Goal: Task Accomplishment & Management: Manage account settings

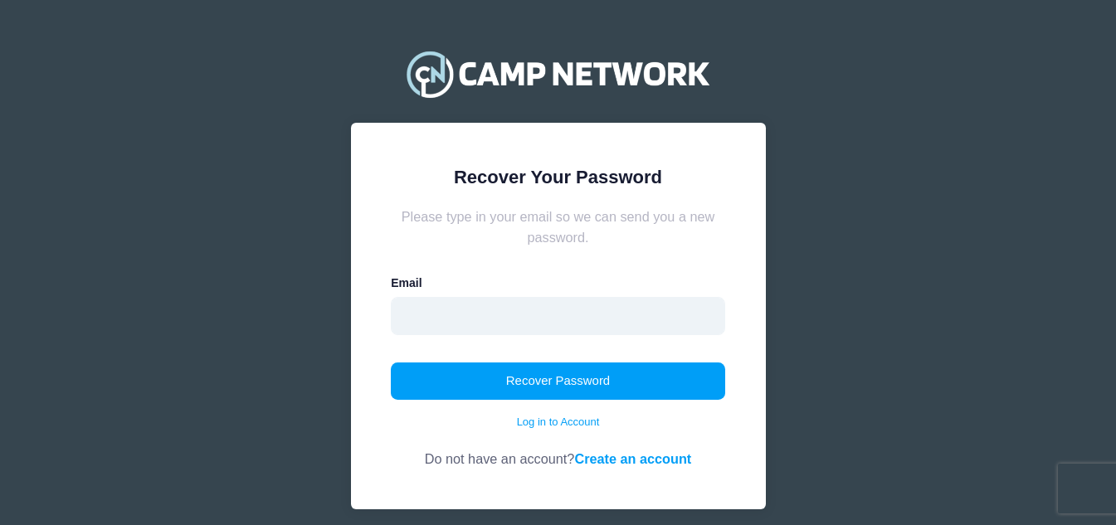
click at [439, 305] on input "email" at bounding box center [558, 316] width 334 height 38
type input "laurdrew@nep.net"
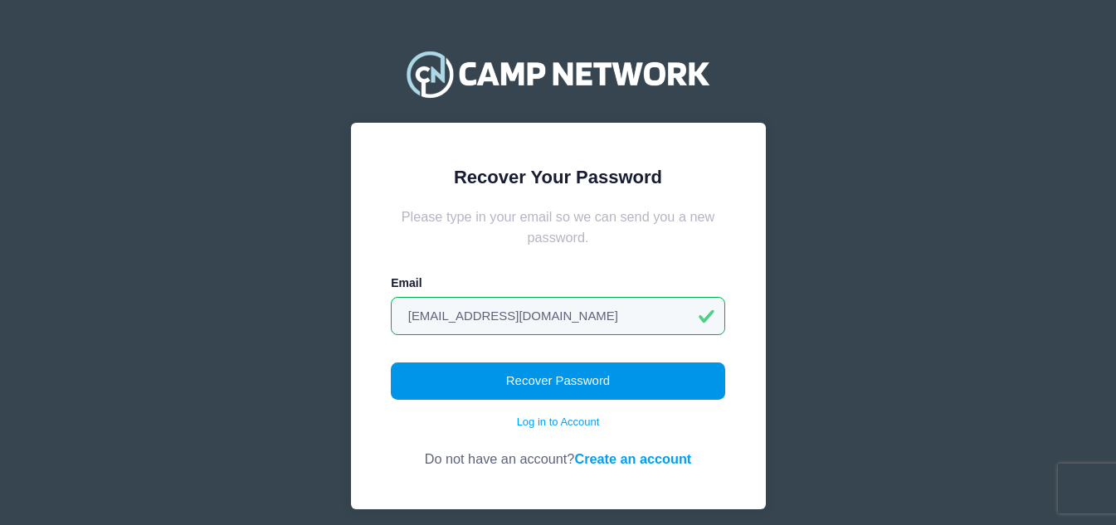
click at [550, 385] on button "Recover Password" at bounding box center [558, 382] width 334 height 38
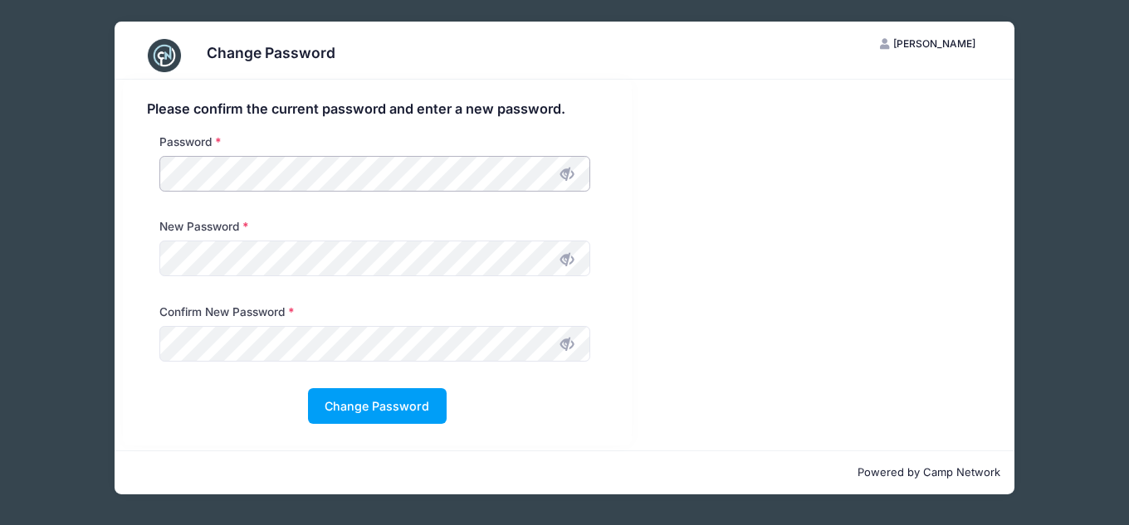
click at [114, 173] on div "Change Password LF [PERSON_NAME] My Account Logout Please confirm the current p…" at bounding box center [564, 258] width 1079 height 516
click at [387, 407] on button "Change Password" at bounding box center [377, 406] width 139 height 36
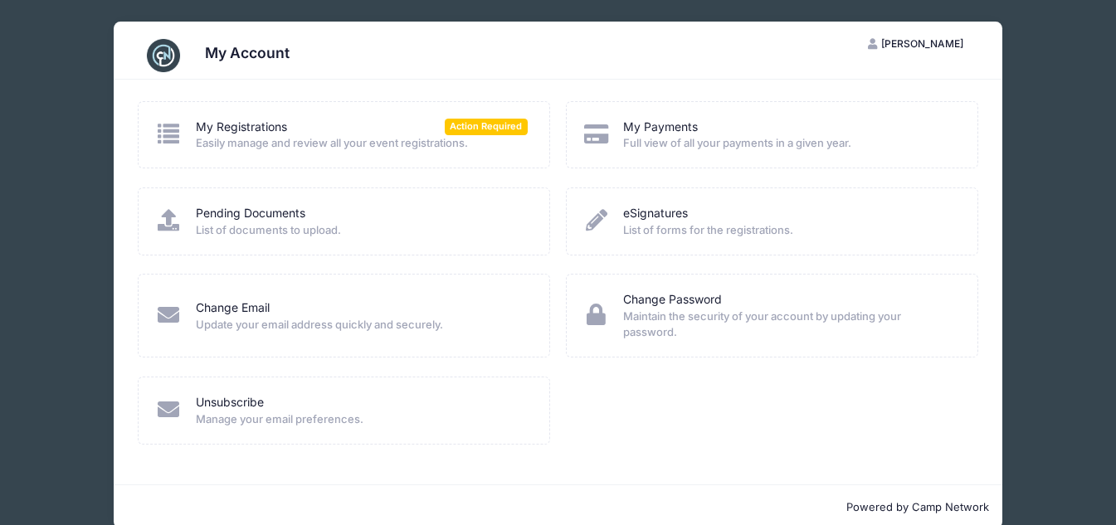
click at [741, 143] on span "Full view of all your payments in a given year." at bounding box center [789, 143] width 332 height 17
click at [660, 127] on link "My Payments" at bounding box center [660, 127] width 75 height 17
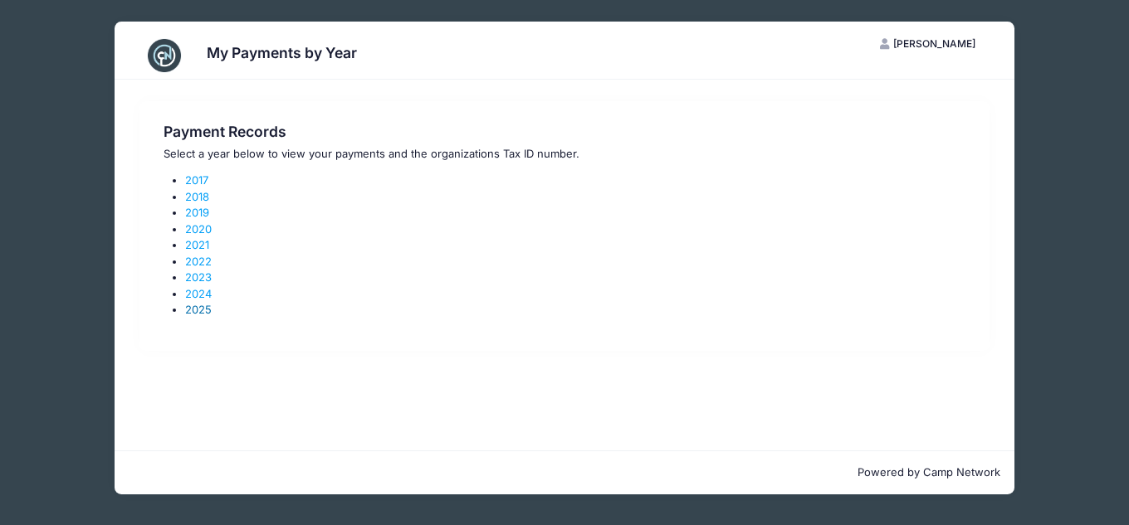
click at [199, 316] on link "2025" at bounding box center [198, 309] width 27 height 13
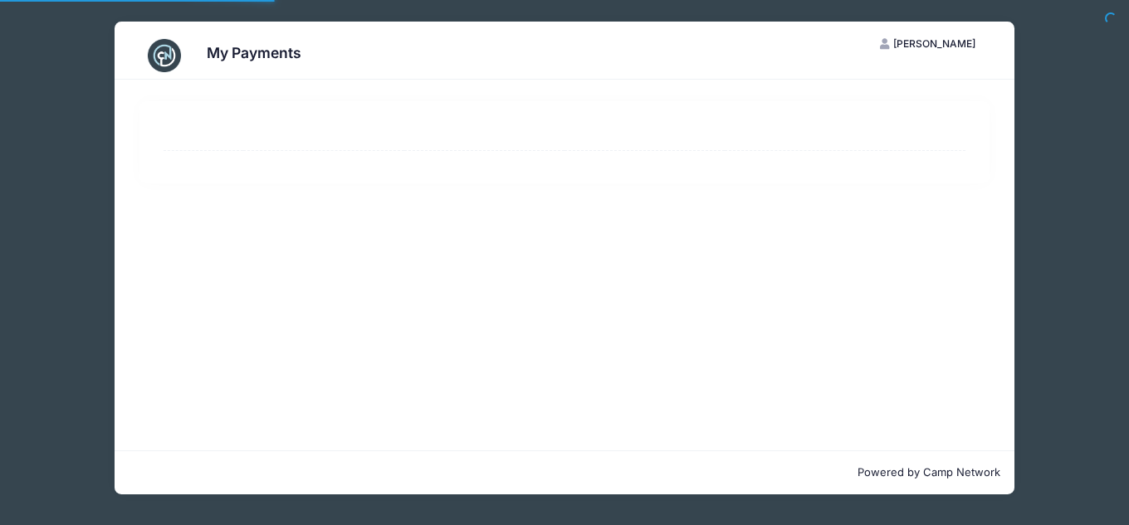
select select "10"
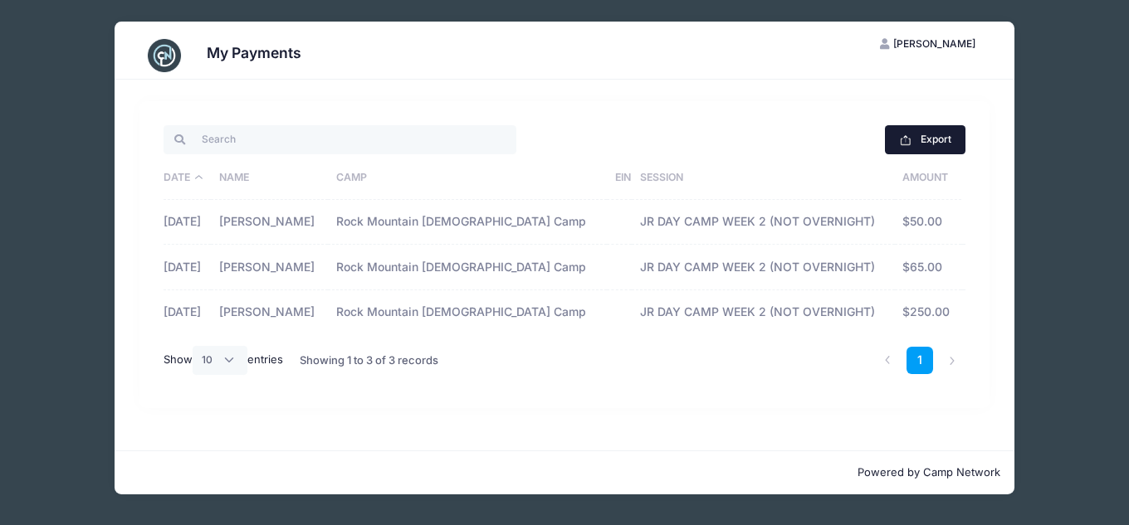
click at [944, 143] on button "Export" at bounding box center [925, 139] width 81 height 28
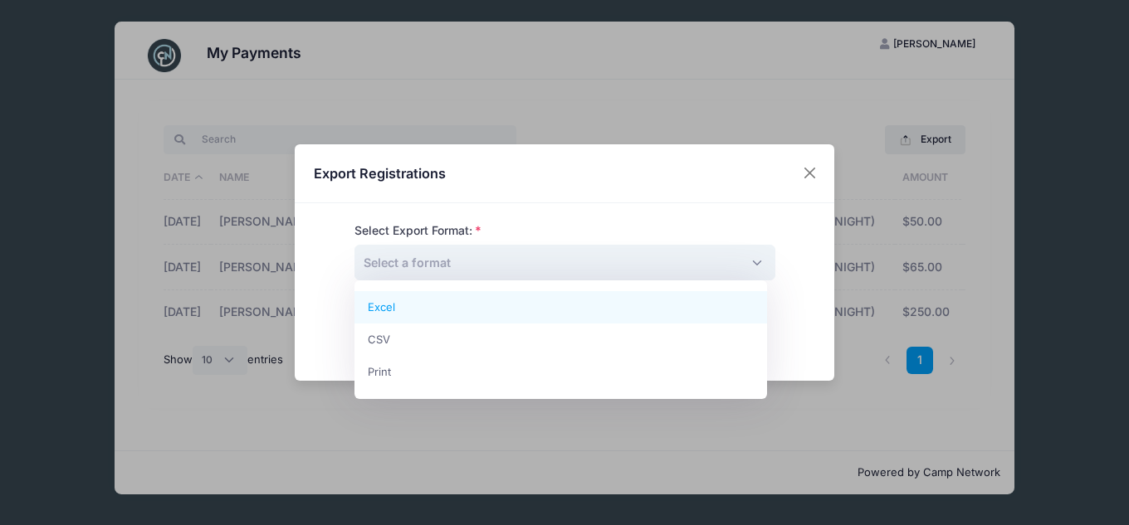
click at [586, 257] on span "Select a format" at bounding box center [564, 263] width 421 height 36
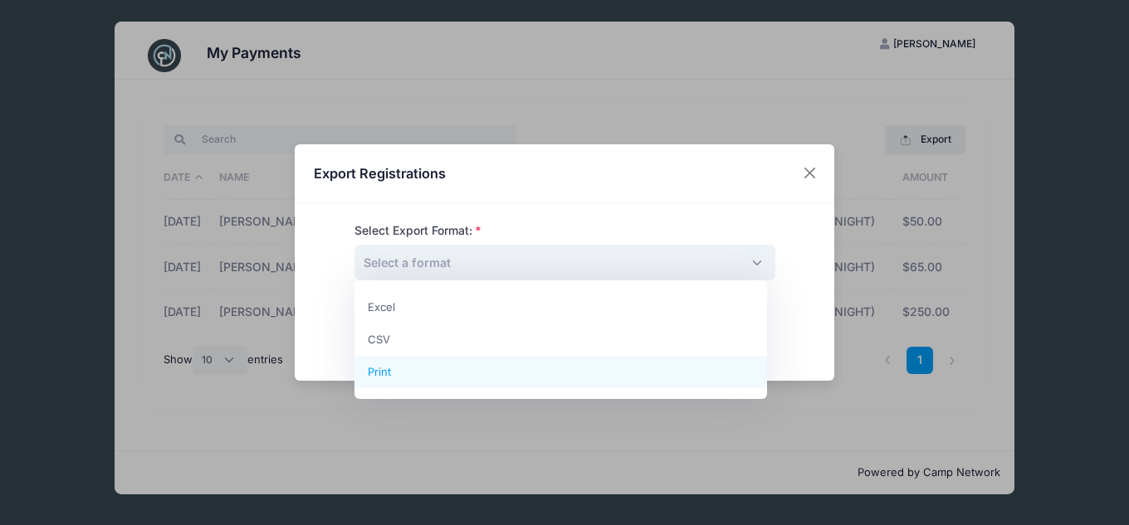
select select "print"
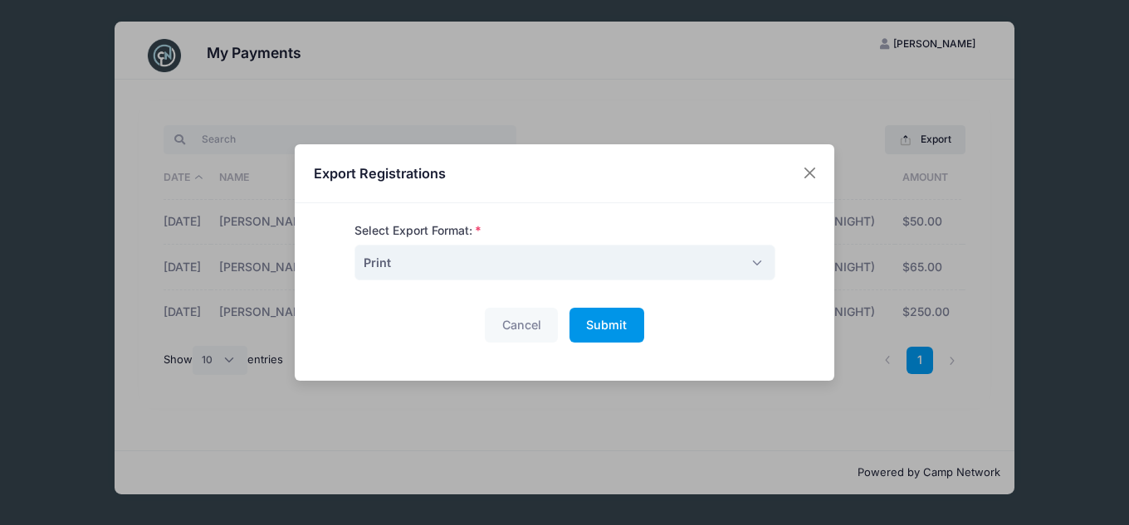
click at [632, 327] on button "Submit Please wait..." at bounding box center [606, 326] width 75 height 36
